Goal: Information Seeking & Learning: Learn about a topic

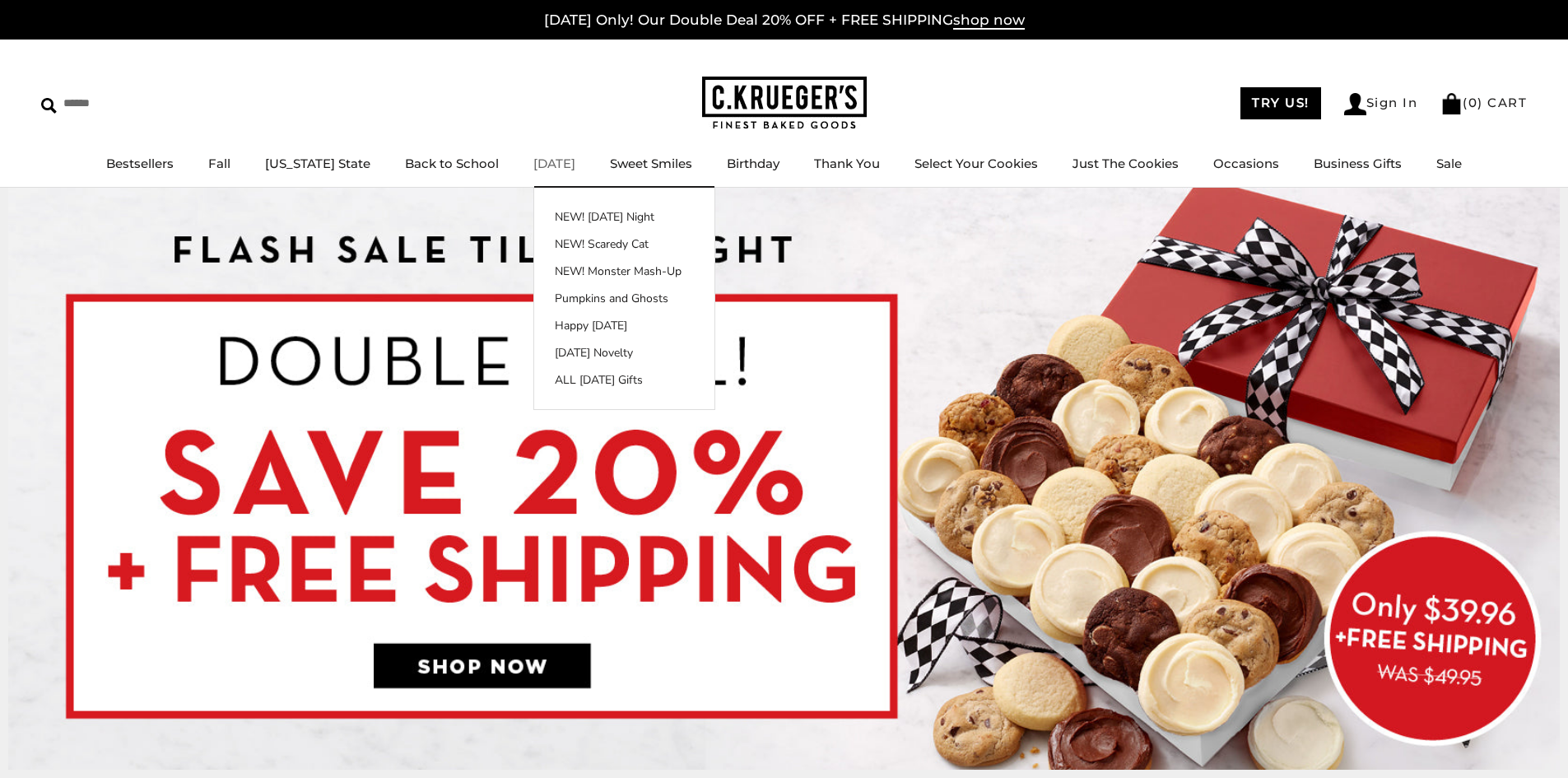
click at [534, 162] on link "[DATE]" at bounding box center [555, 163] width 42 height 16
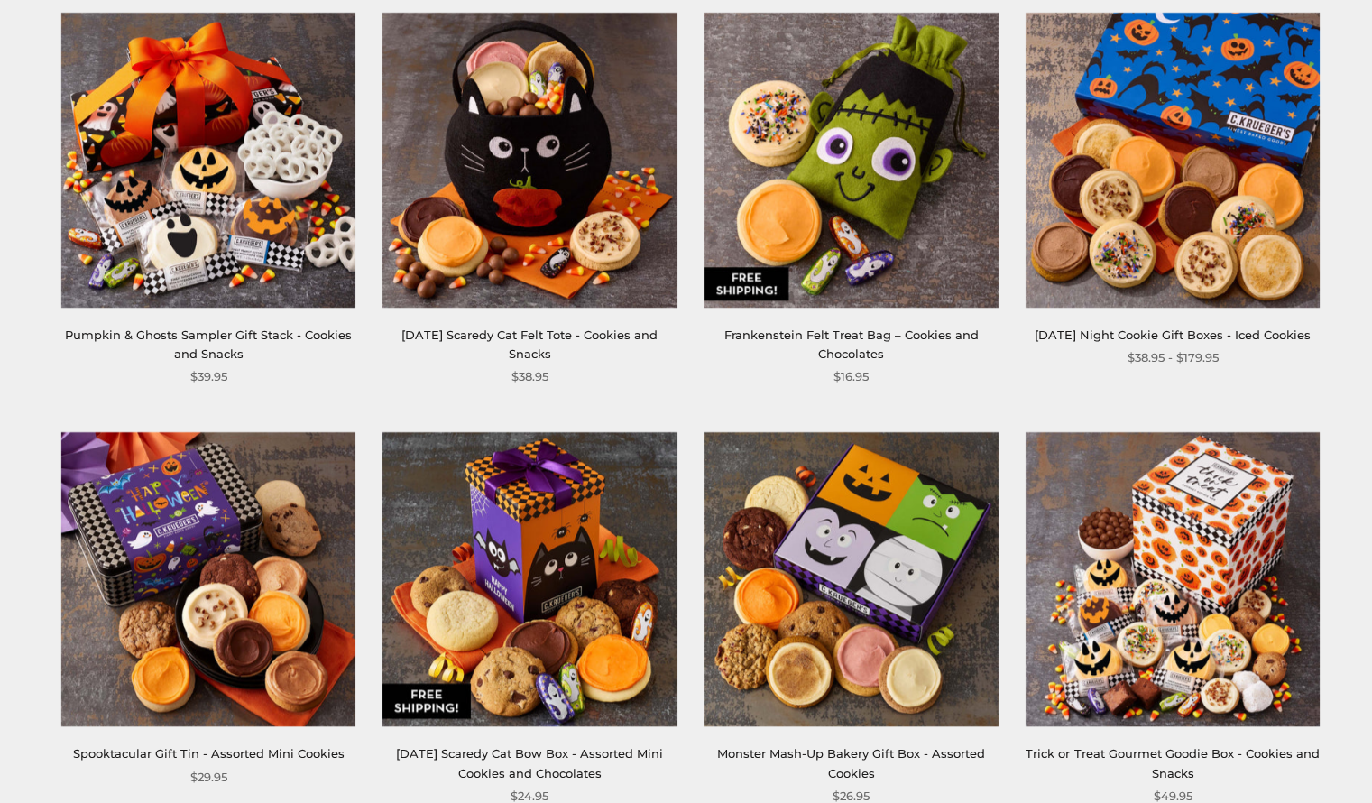
scroll to position [1895, 0]
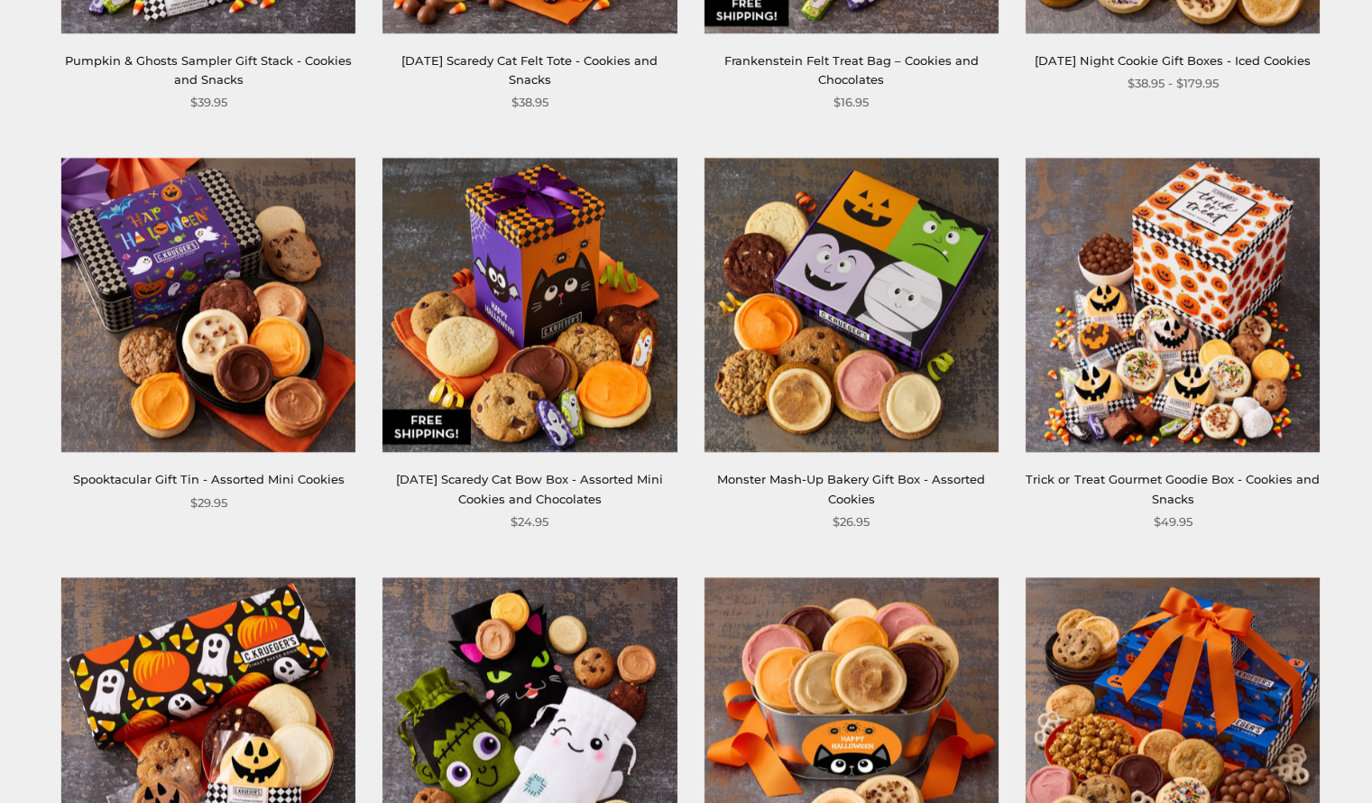
click at [553, 337] on img at bounding box center [530, 305] width 294 height 294
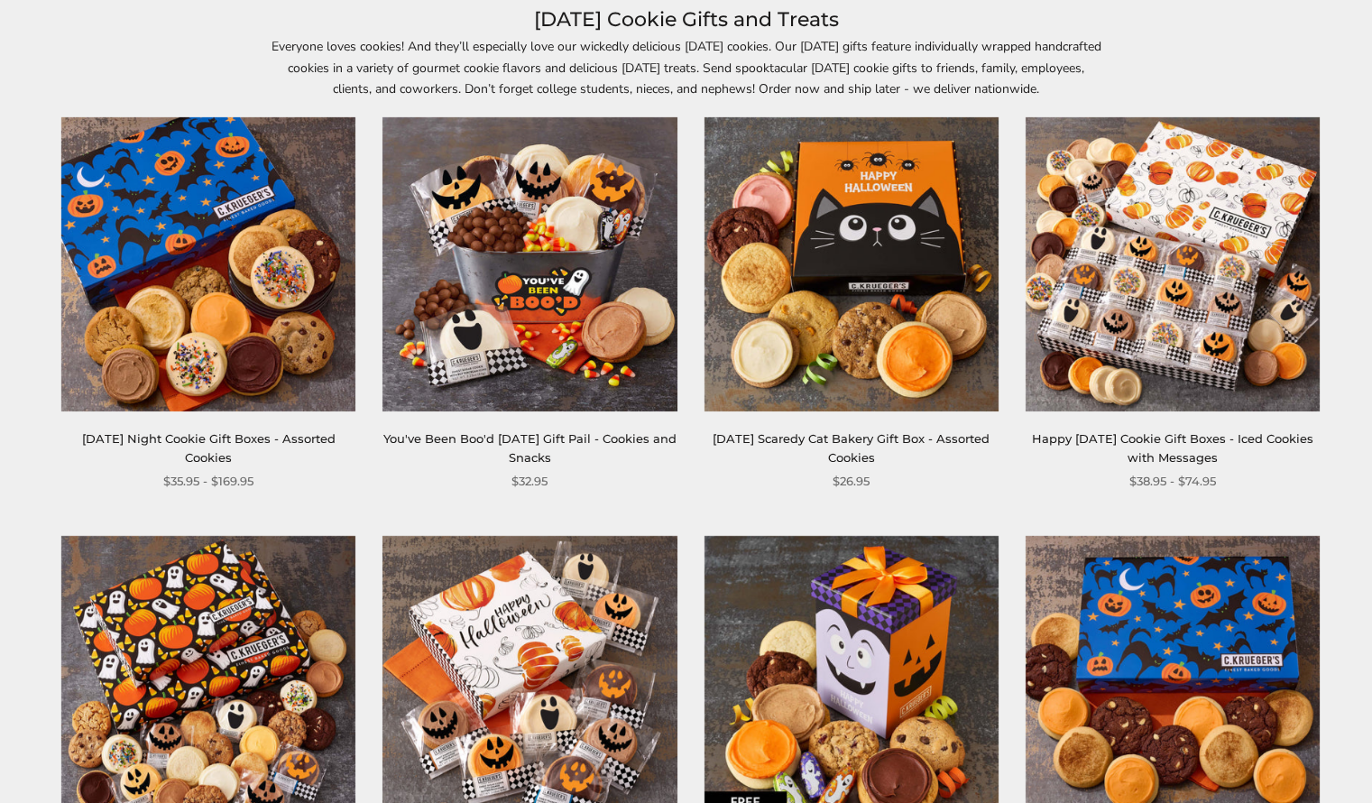
scroll to position [271, 0]
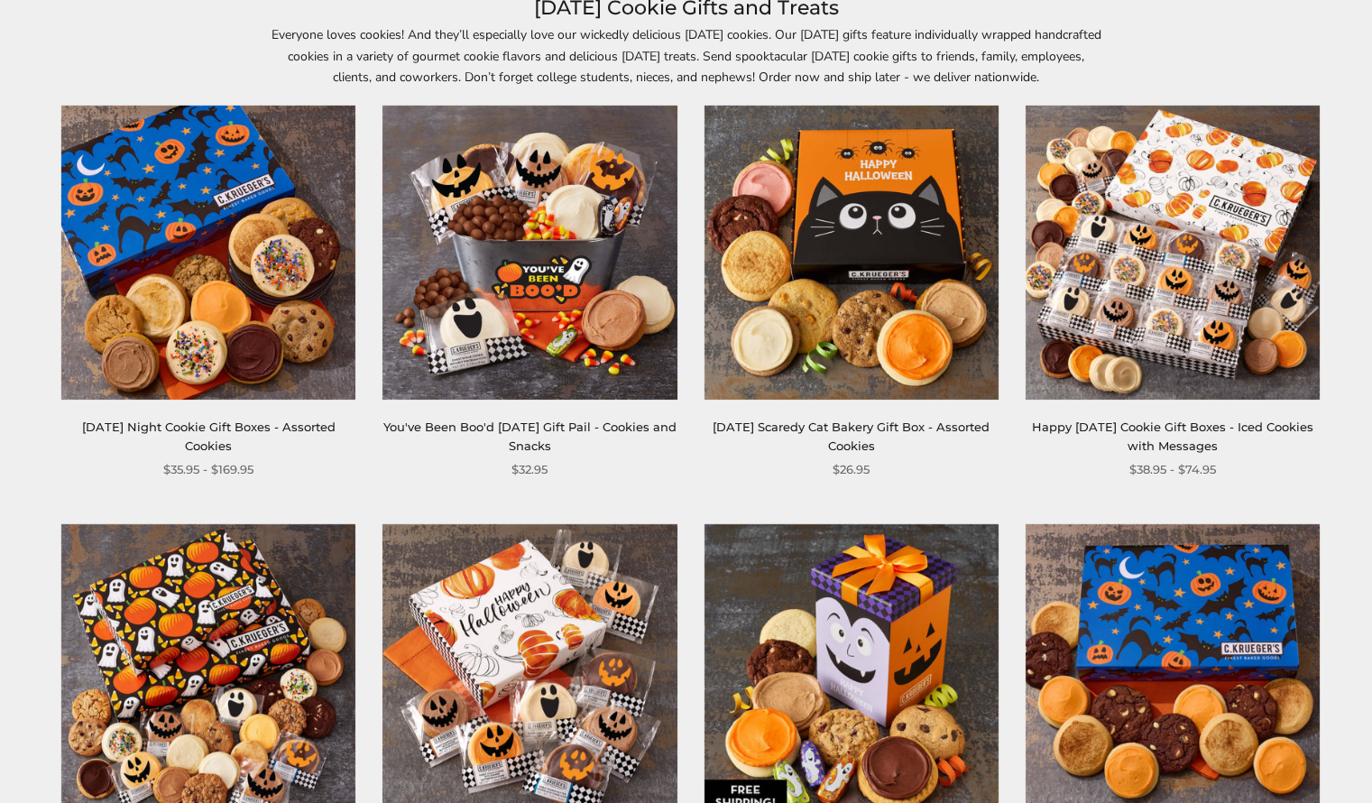
click at [550, 230] on img at bounding box center [530, 253] width 294 height 294
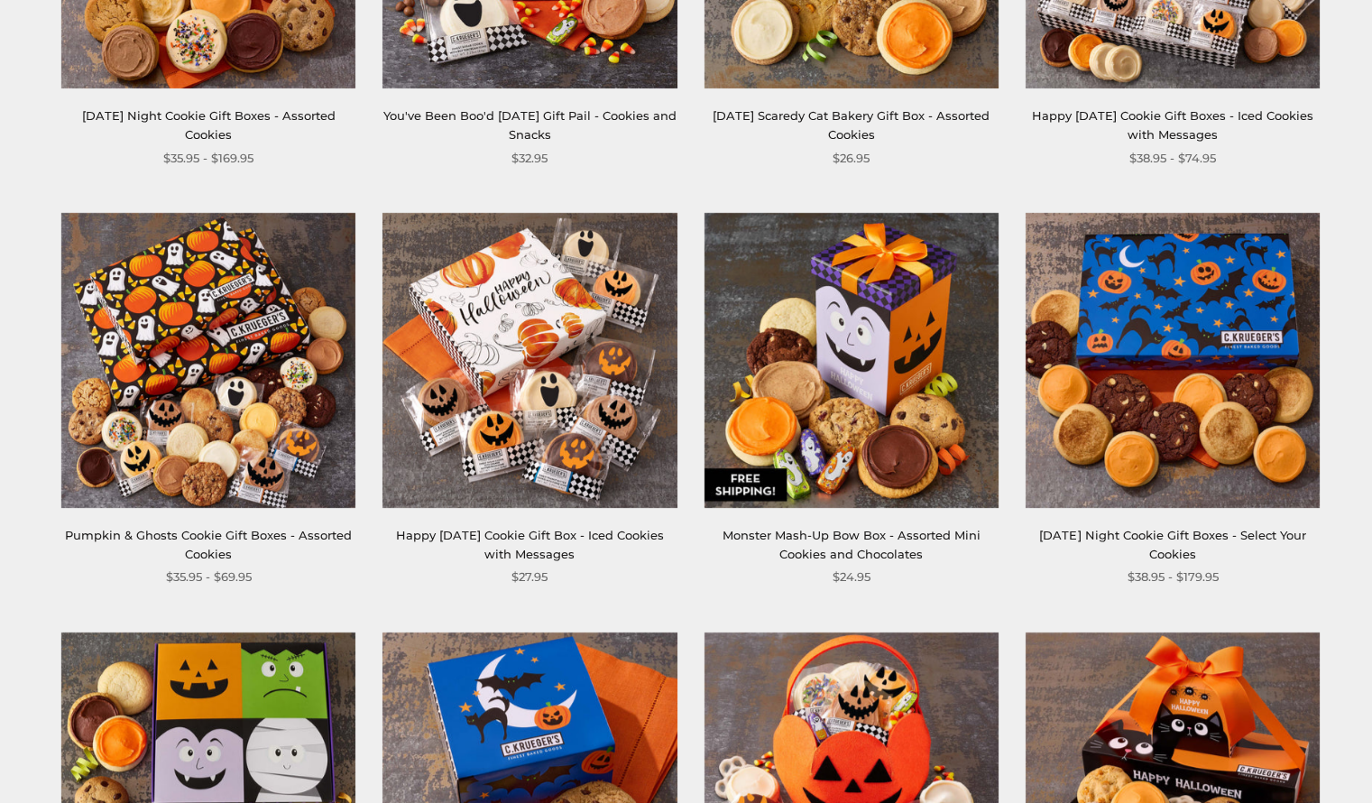
scroll to position [632, 0]
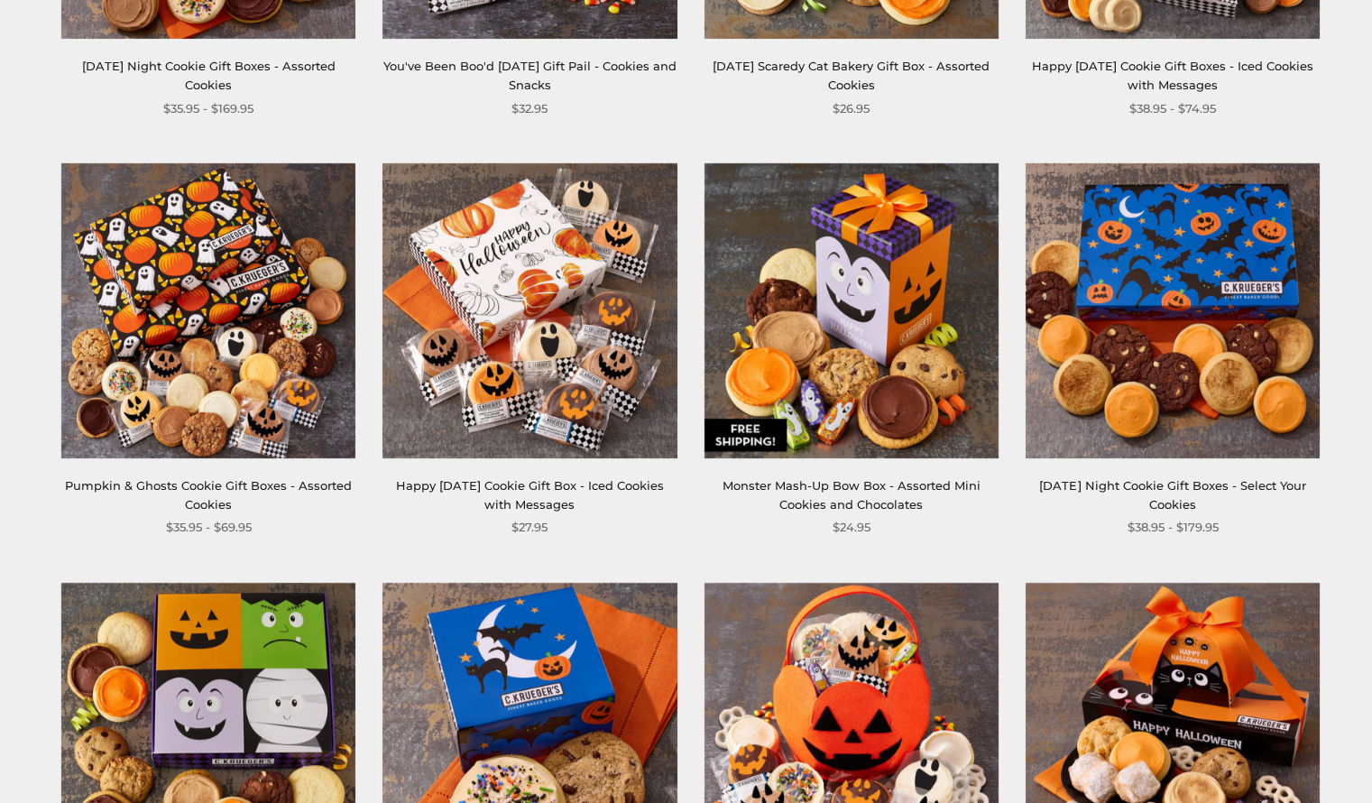
click at [226, 347] on img at bounding box center [208, 310] width 294 height 294
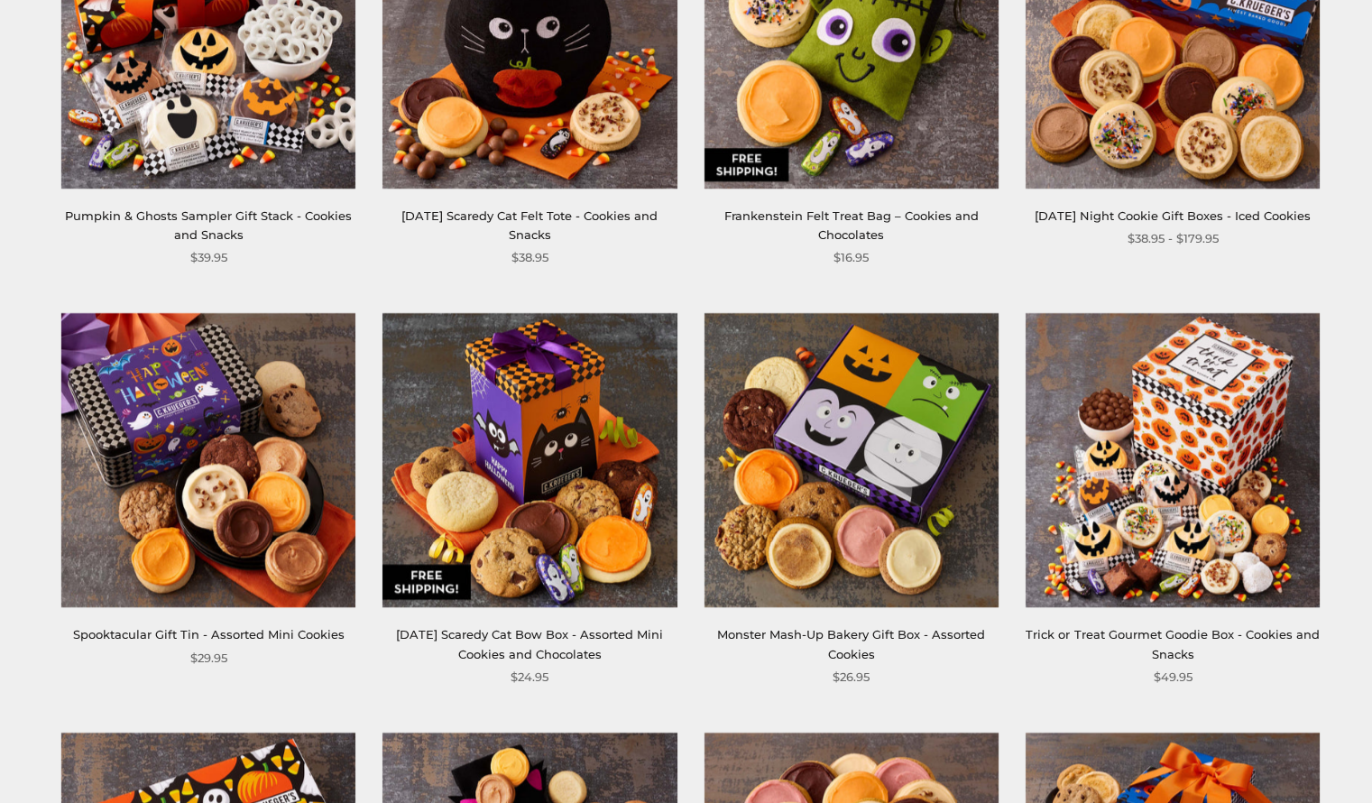
scroll to position [1805, 0]
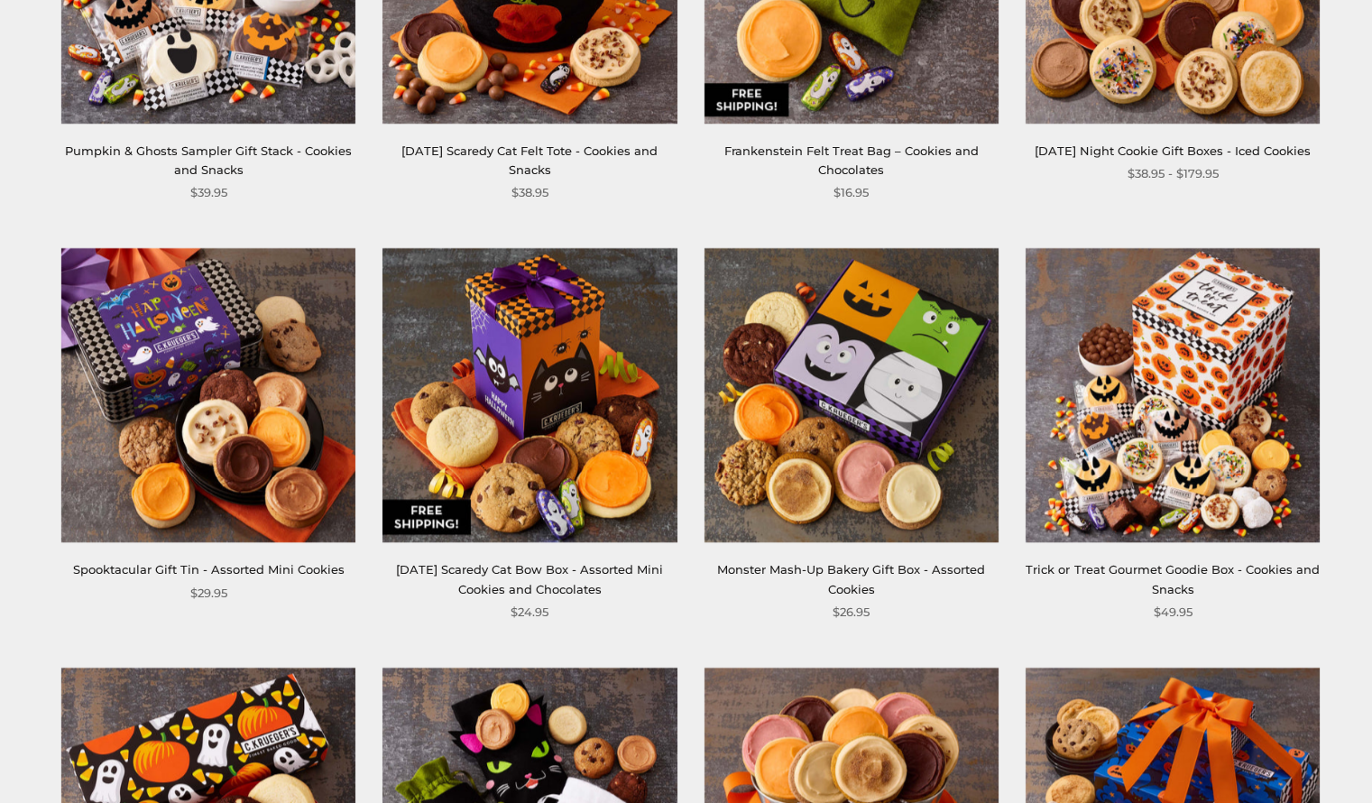
click at [1184, 372] on img at bounding box center [1173, 395] width 294 height 294
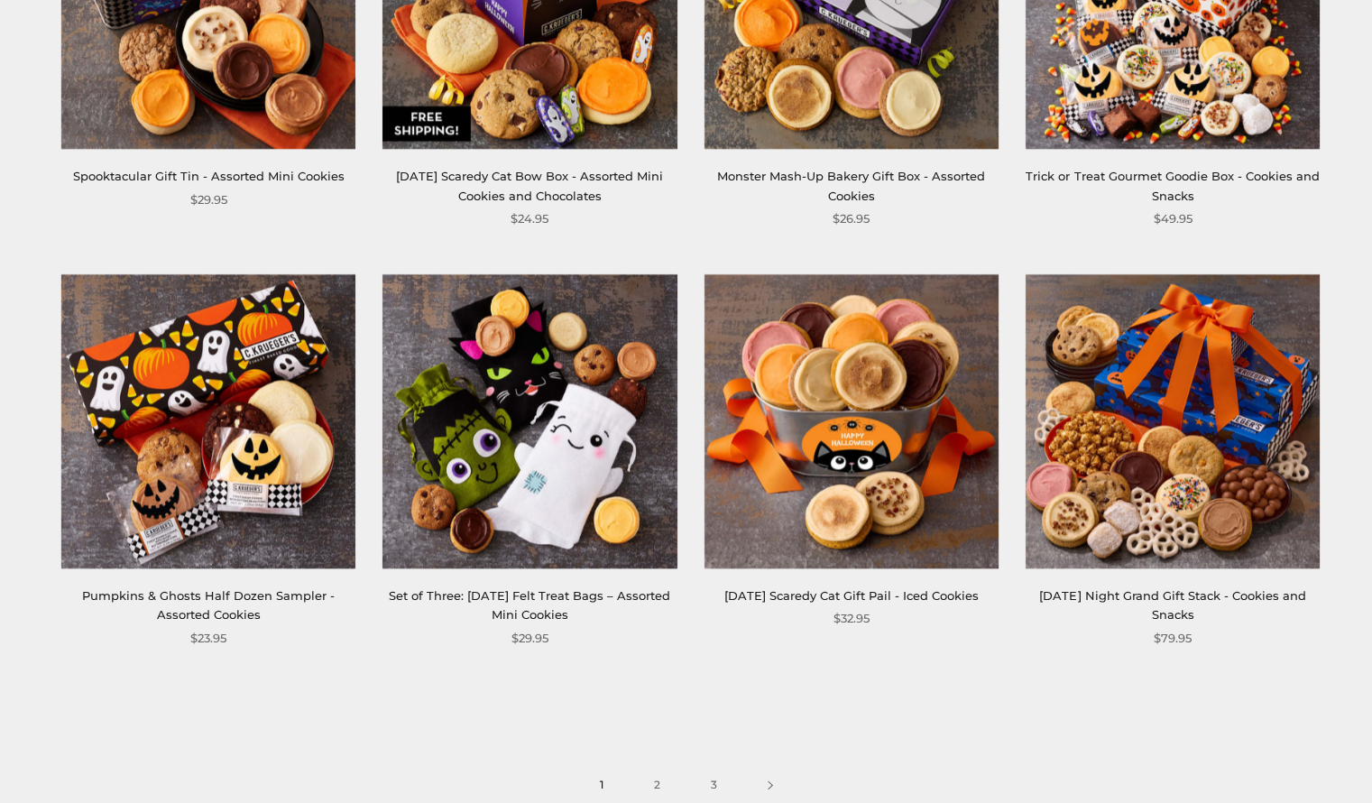
scroll to position [2256, 0]
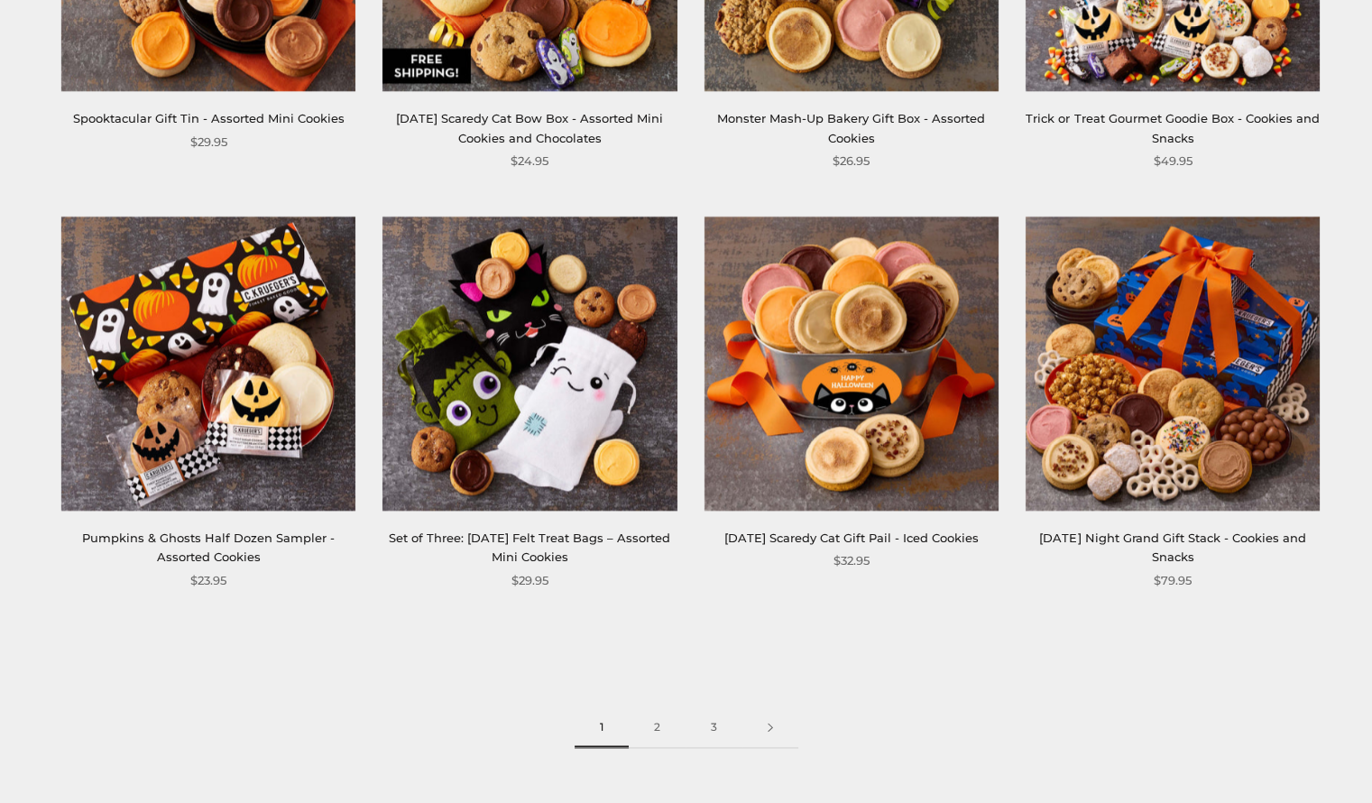
click at [1175, 359] on img at bounding box center [1173, 363] width 294 height 294
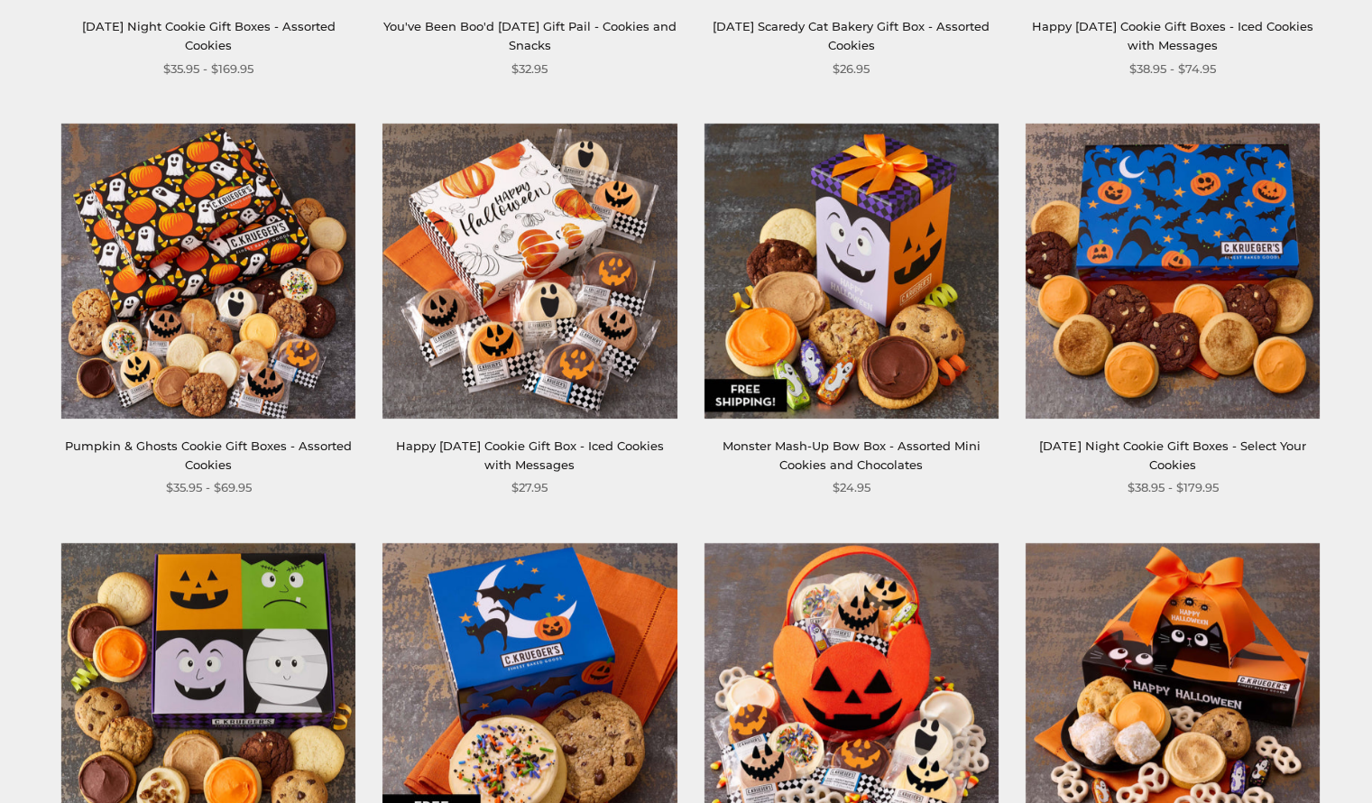
scroll to position [632, 0]
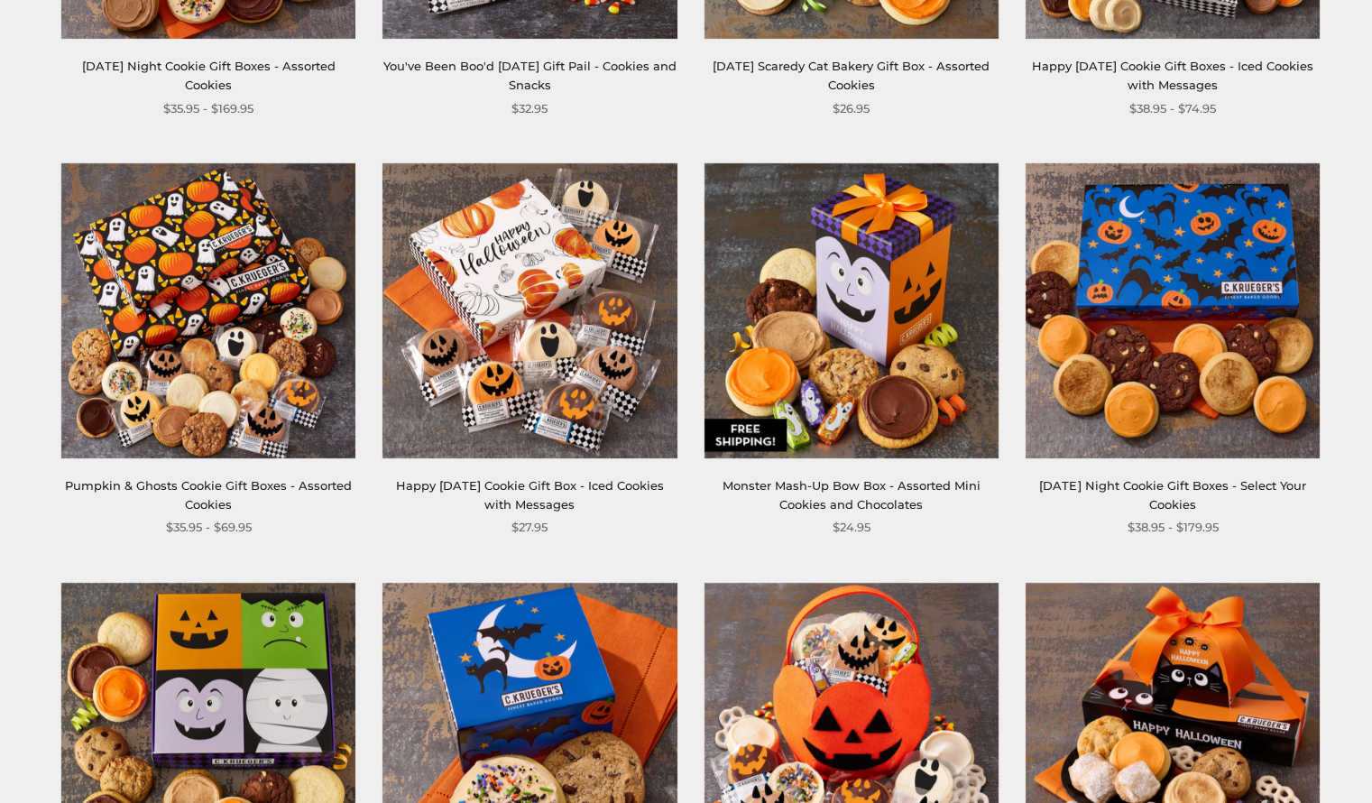
click at [559, 337] on img at bounding box center [530, 310] width 294 height 294
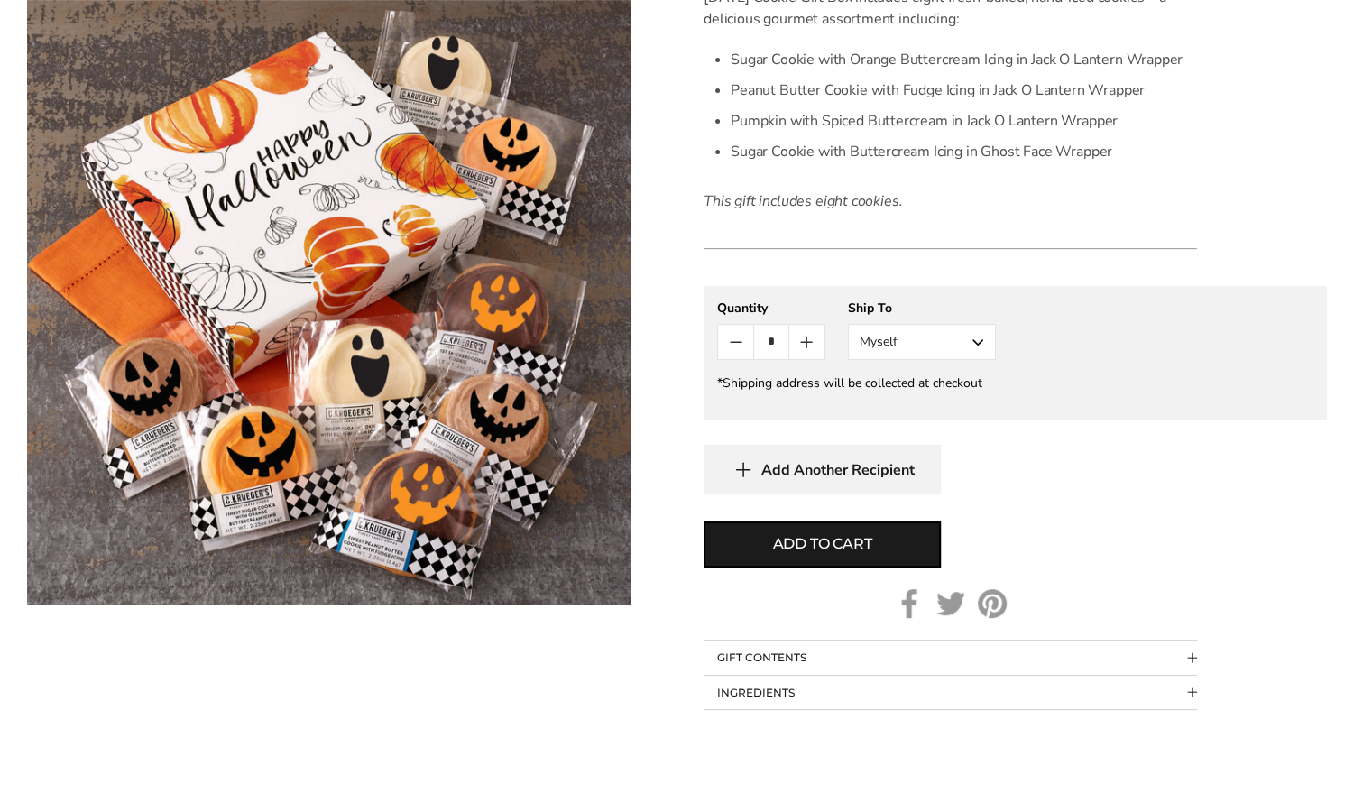
scroll to position [632, 0]
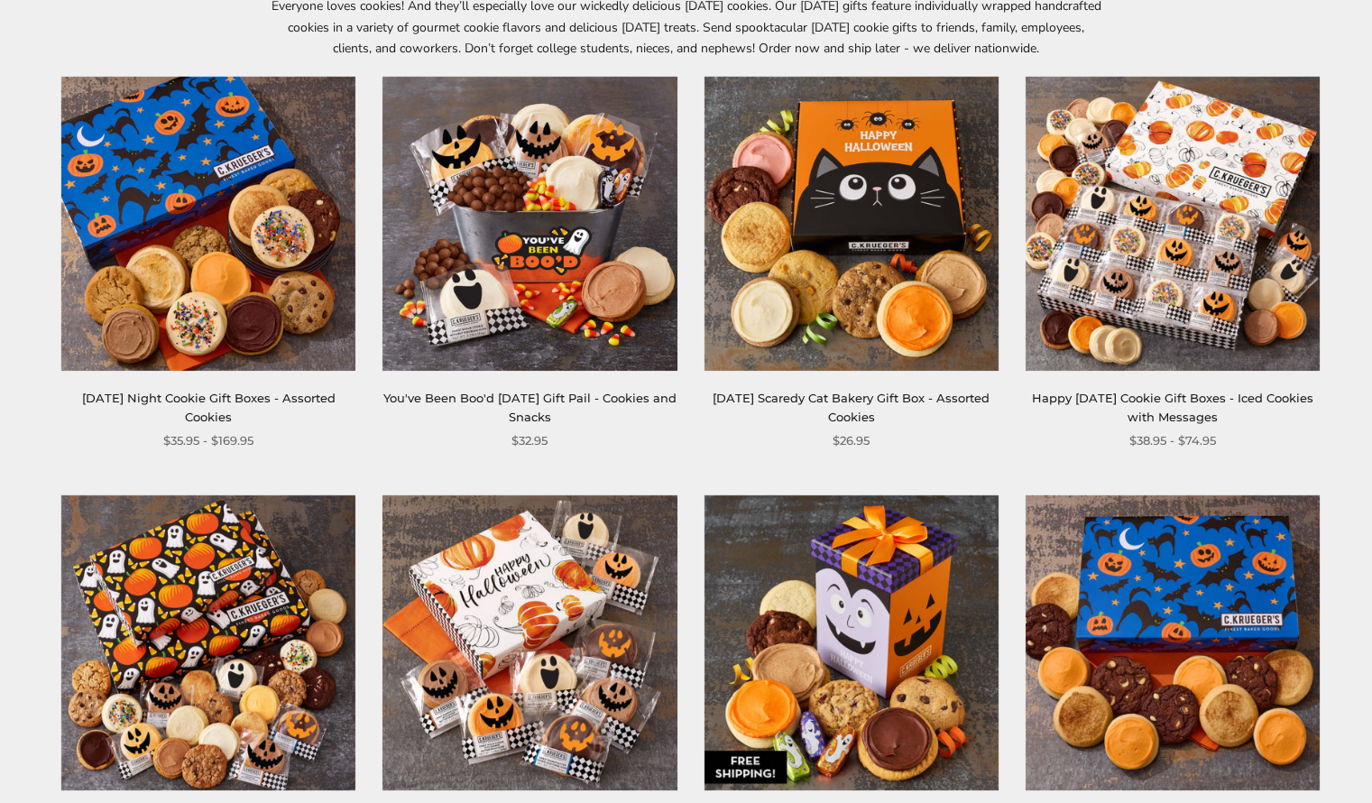
scroll to position [271, 0]
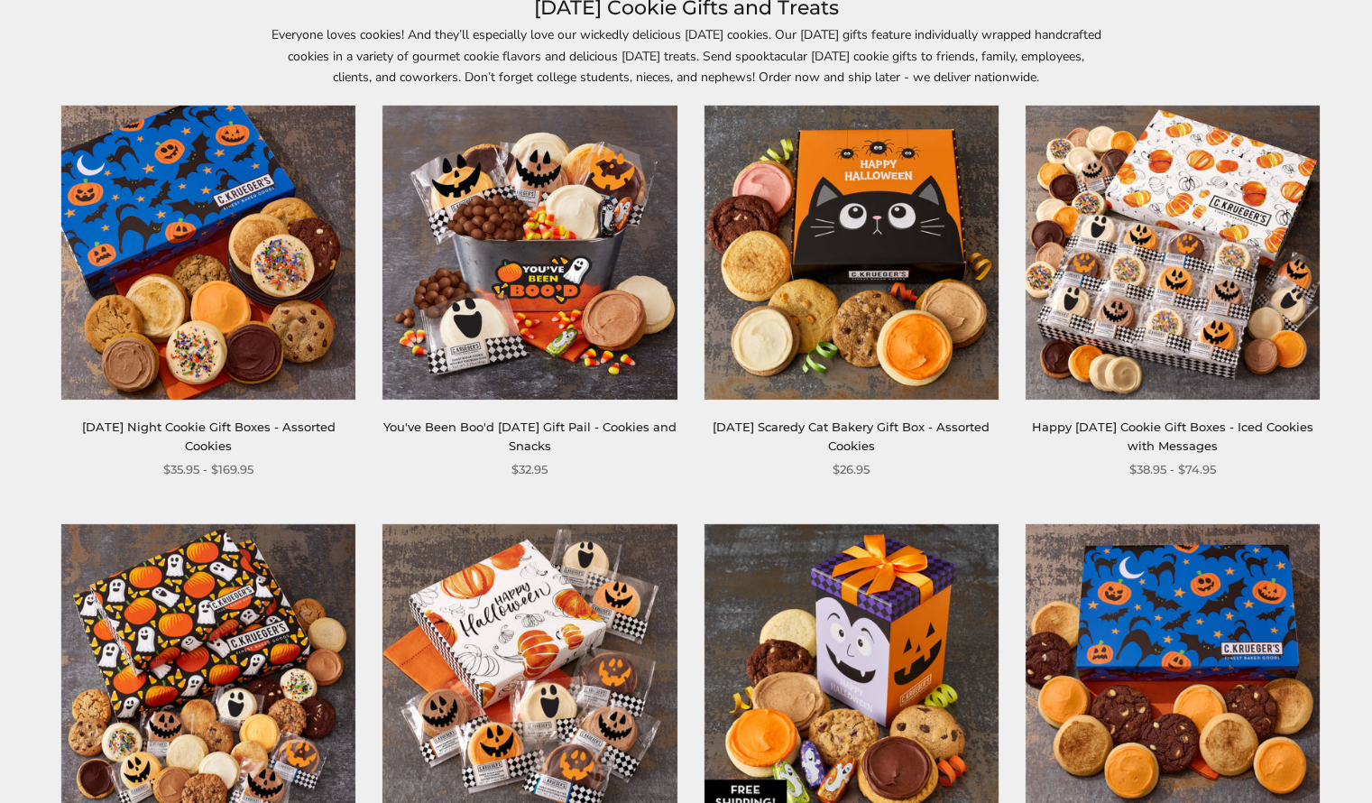
click at [1192, 273] on img at bounding box center [1173, 253] width 294 height 294
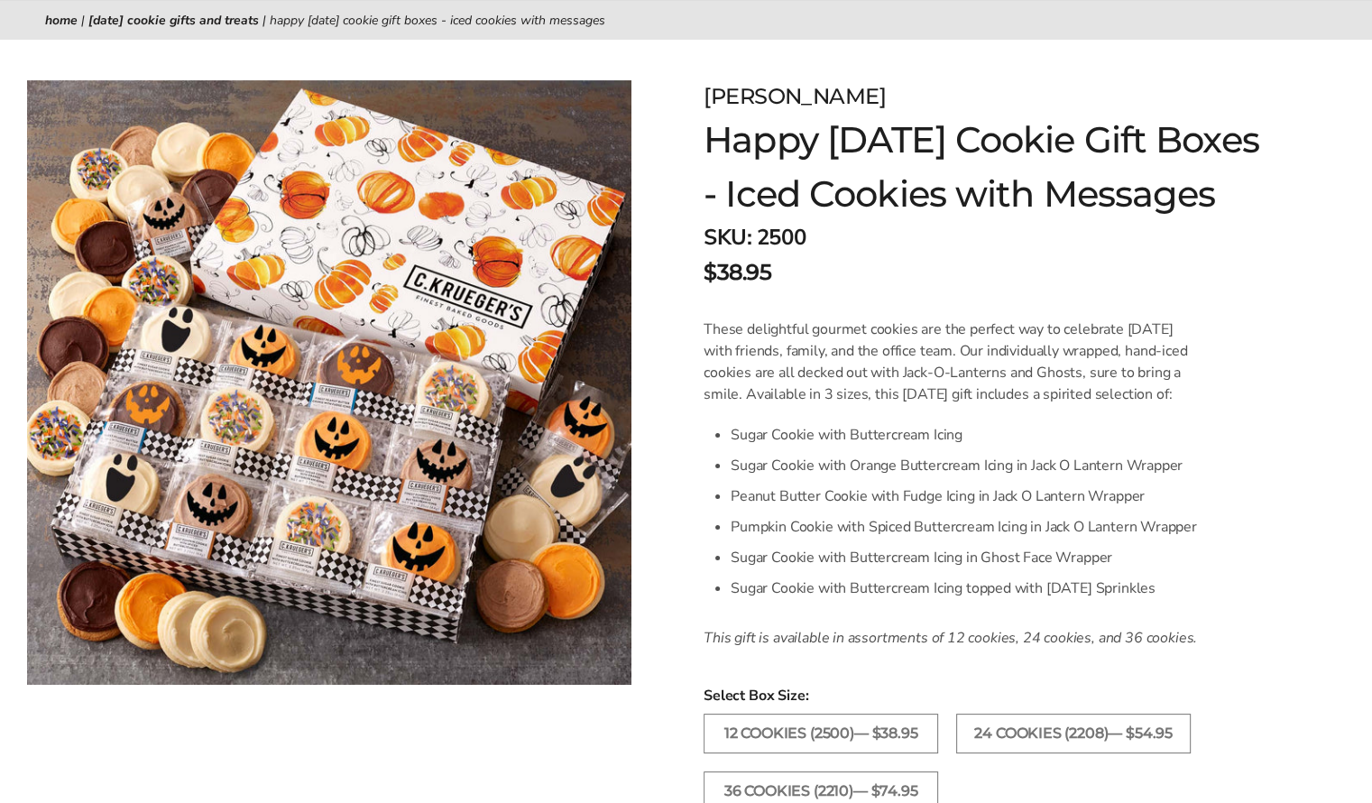
scroll to position [90, 0]
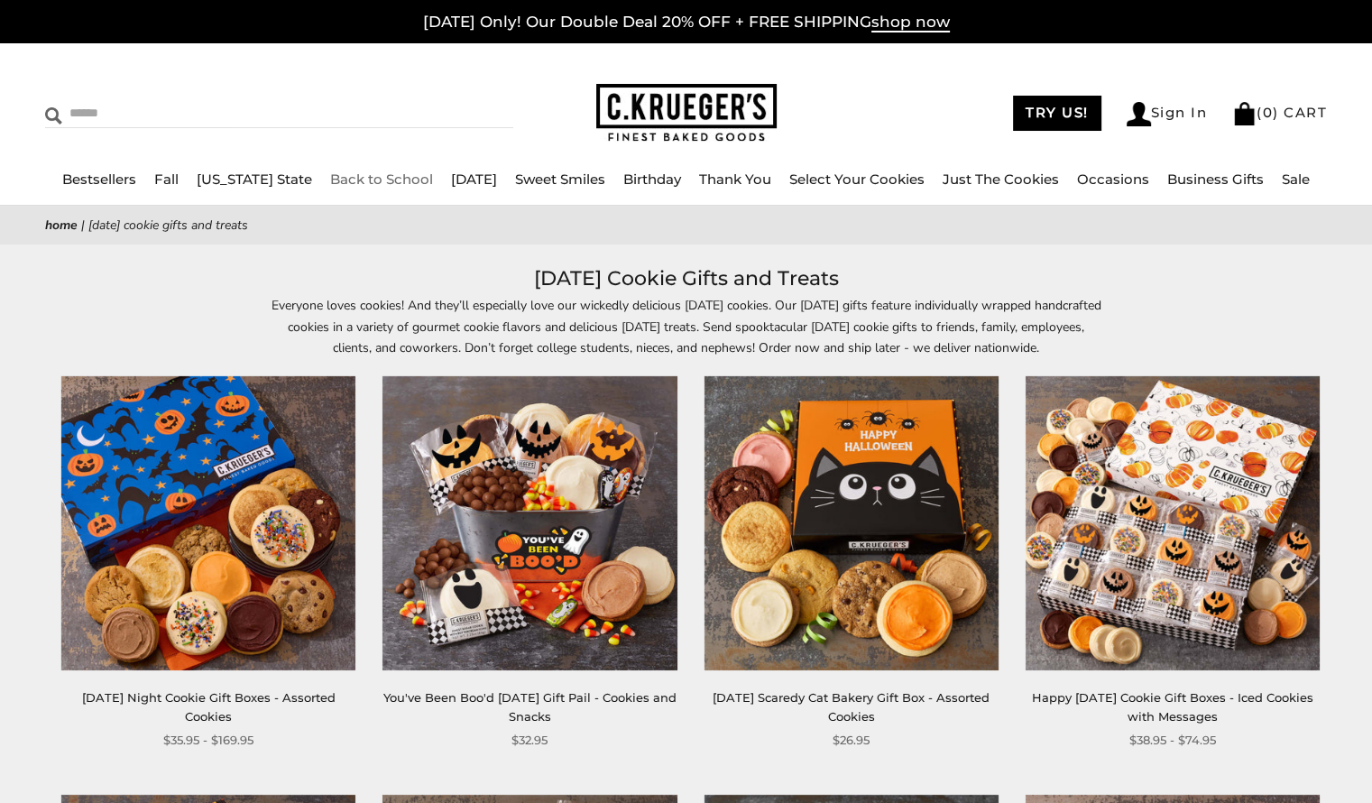
drag, startPoint x: 332, startPoint y: 183, endPoint x: 338, endPoint y: 128, distance: 55.4
click at [332, 183] on link "Back to School" at bounding box center [381, 179] width 103 height 17
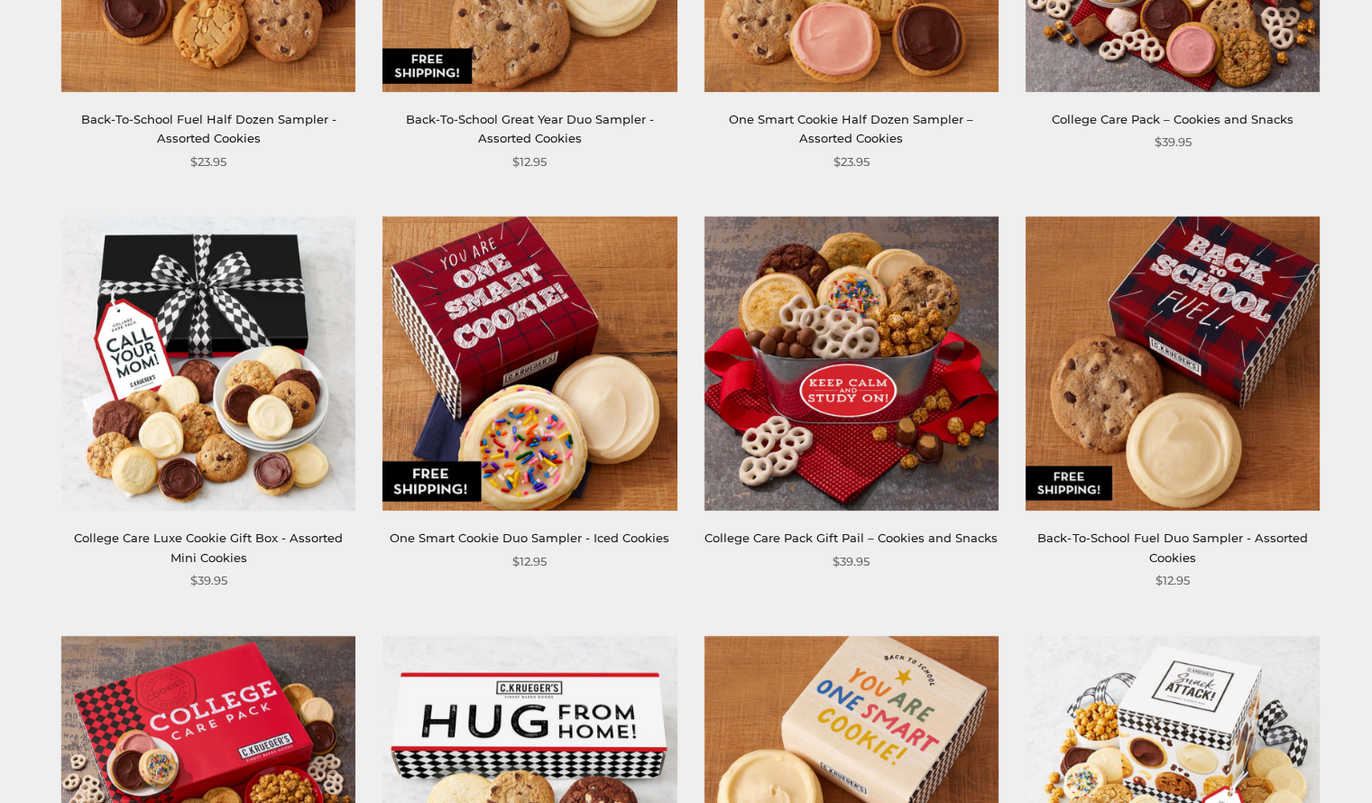
scroll to position [541, 0]
